Goal: Information Seeking & Learning: Learn about a topic

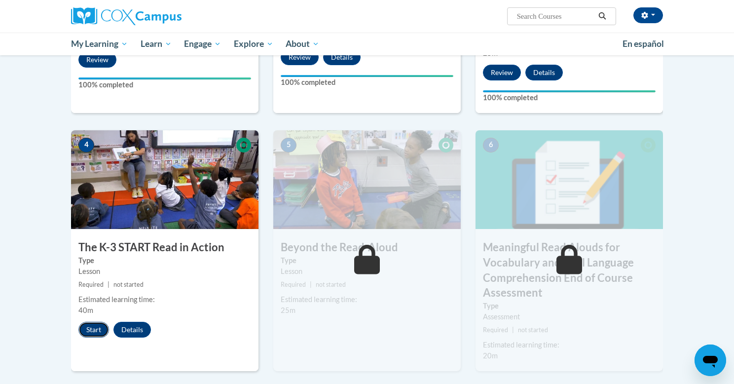
click at [88, 330] on button "Start" at bounding box center [93, 330] width 31 height 16
